Goal: Task Accomplishment & Management: Use online tool/utility

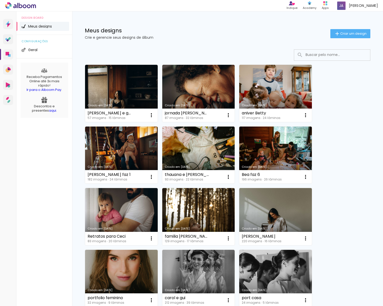
click at [276, 82] on link "Criado em [DATE]" at bounding box center [275, 93] width 73 height 57
click at [0, 0] on neon-animated-pages "Confirmar Cancelar" at bounding box center [0, 0] width 0 height 0
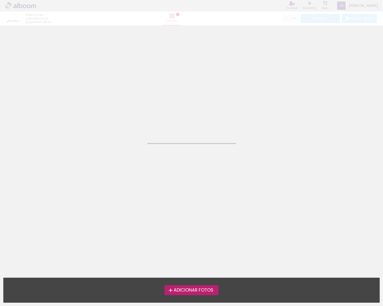
click at [277, 83] on neon-animated-pages "Confirmar Cancelar" at bounding box center [191, 166] width 383 height 280
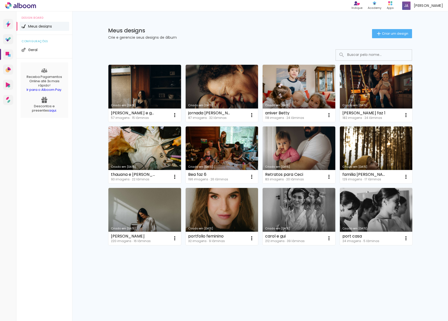
drag, startPoint x: 294, startPoint y: 81, endPoint x: 348, endPoint y: 90, distance: 54.1
click at [294, 81] on link "Criado em [DATE]" at bounding box center [299, 93] width 73 height 57
